Goal: Task Accomplishment & Management: Manage account settings

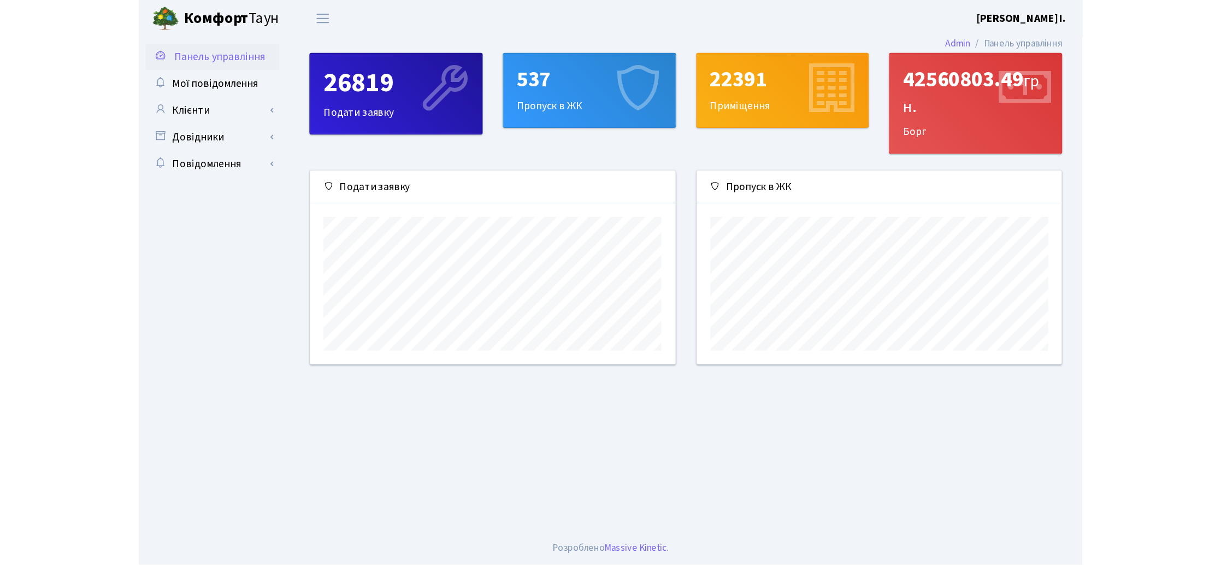
scroll to position [157, 523]
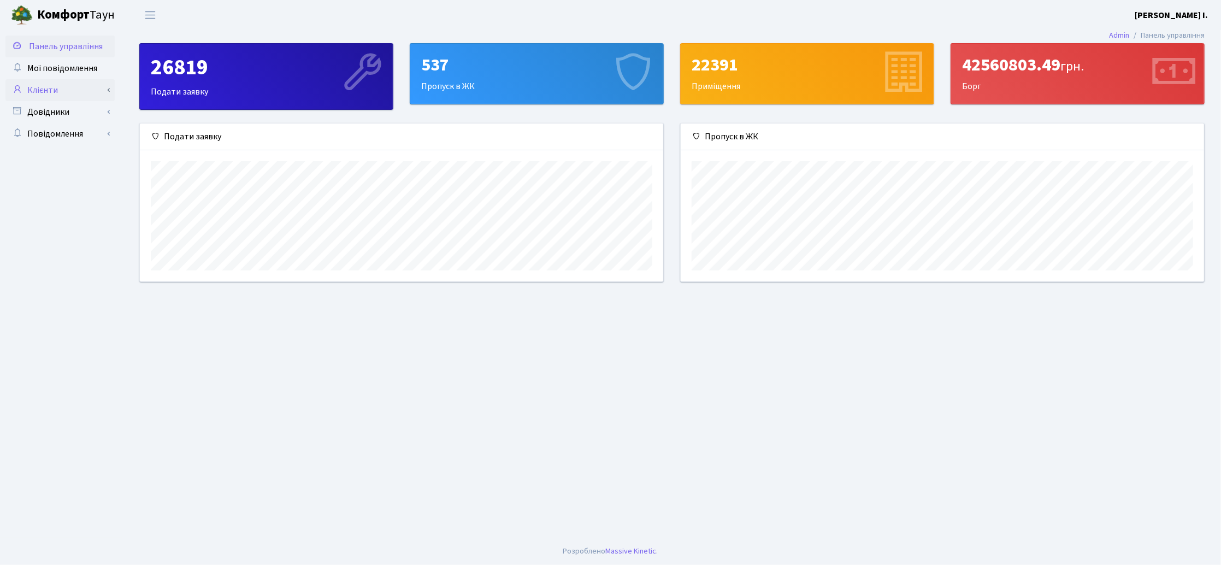
click at [86, 90] on link "Клієнти" at bounding box center [59, 90] width 109 height 22
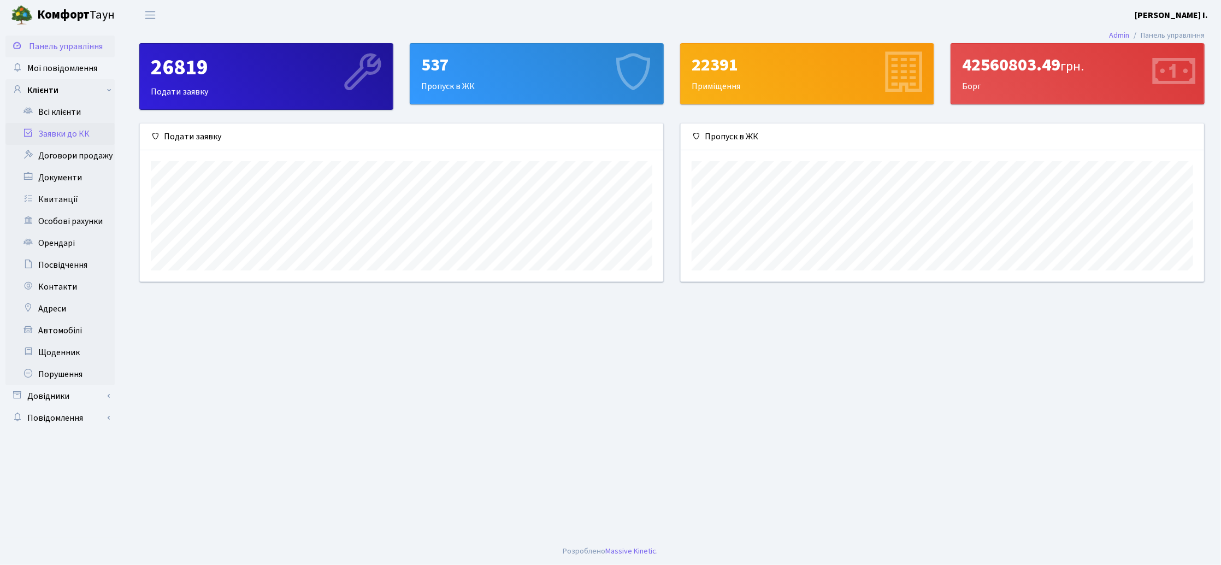
click at [83, 133] on link "Заявки до КК" at bounding box center [59, 134] width 109 height 22
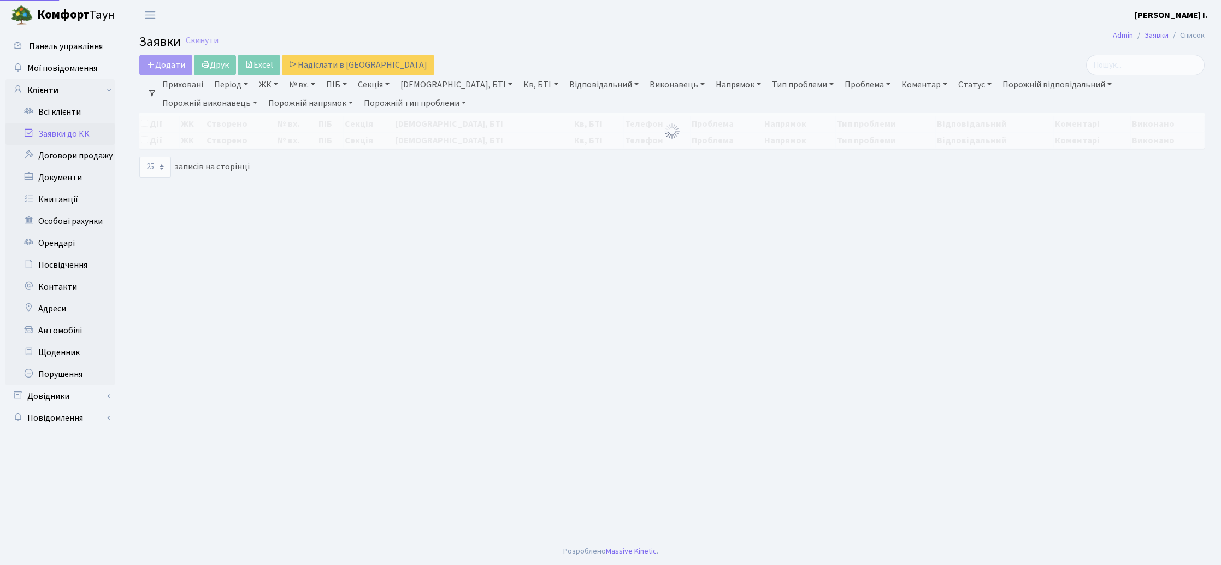
select select "25"
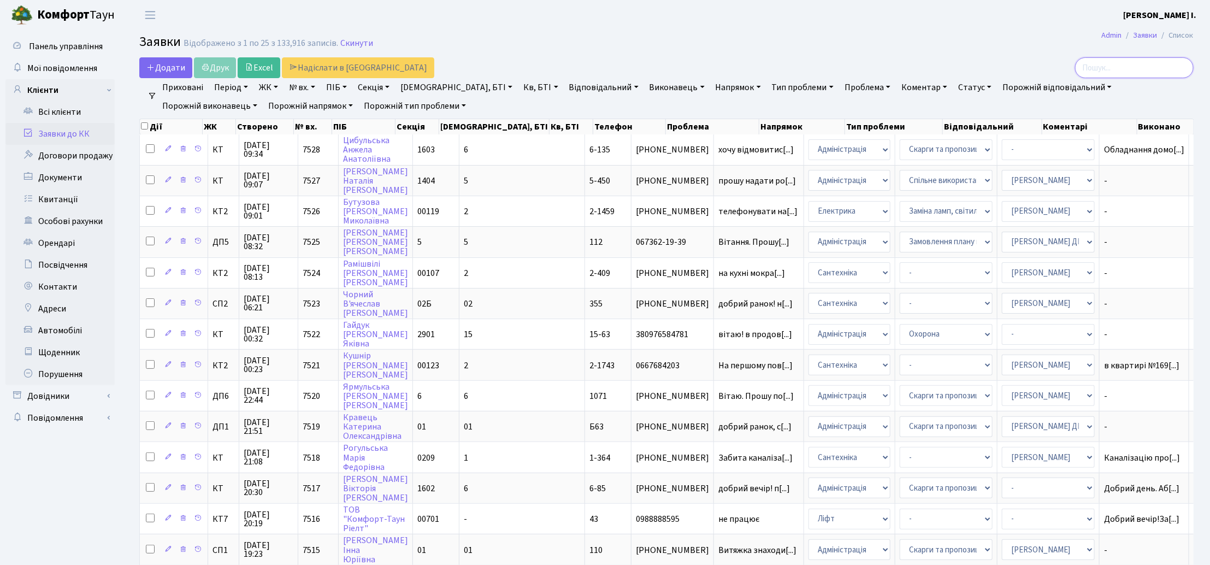
click at [1104, 64] on input "search" at bounding box center [1134, 67] width 119 height 21
click at [1120, 69] on input "search" at bounding box center [1134, 67] width 119 height 21
